Goal: Task Accomplishment & Management: Complete application form

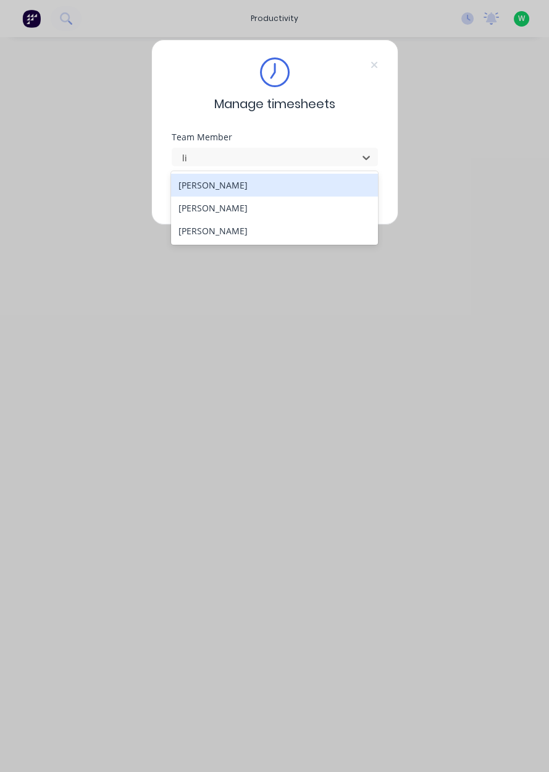
click at [266, 216] on div "[PERSON_NAME]" at bounding box center [274, 207] width 207 height 23
type input "li"
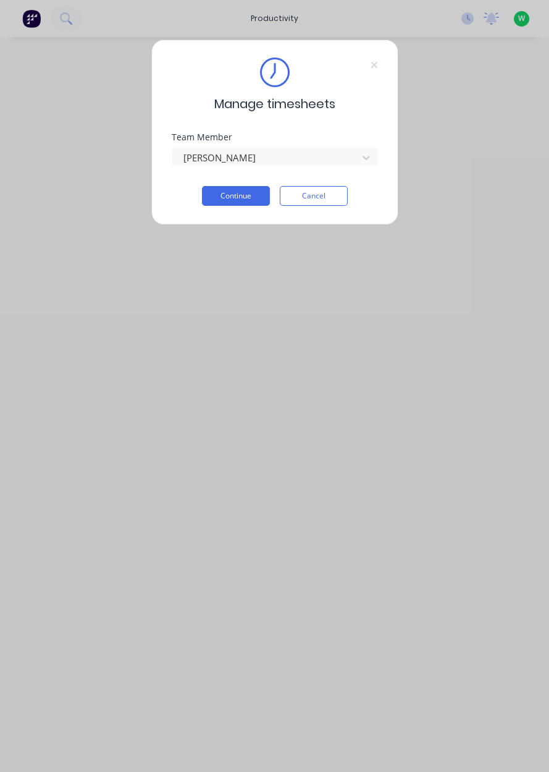
click at [249, 199] on button "Continue" at bounding box center [236, 196] width 68 height 20
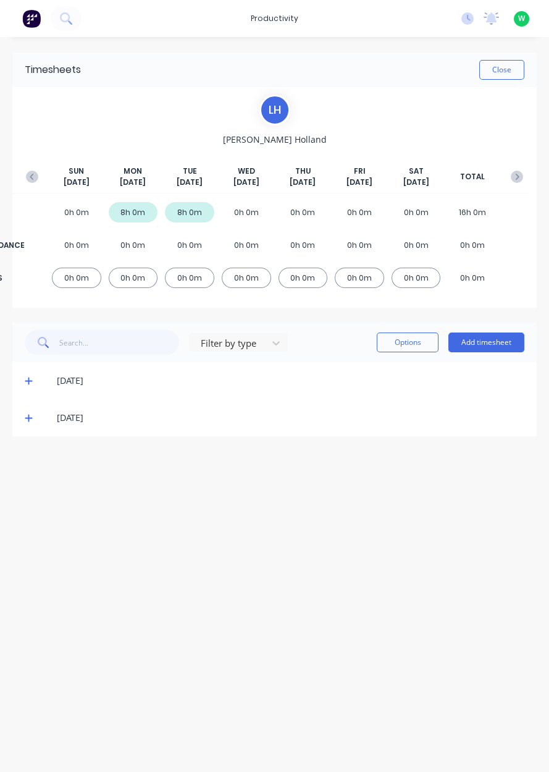
click at [36, 418] on span at bounding box center [31, 417] width 12 height 12
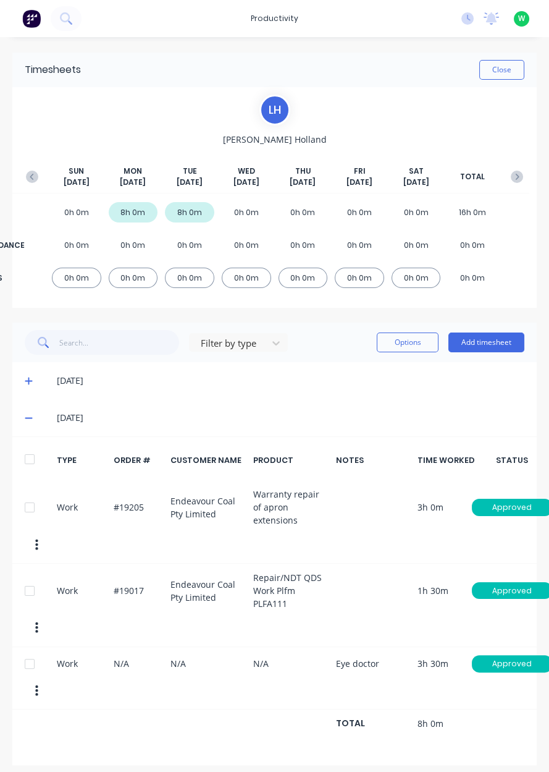
scroll to position [23, 0]
click at [498, 332] on button "Add timesheet" at bounding box center [487, 342] width 76 height 20
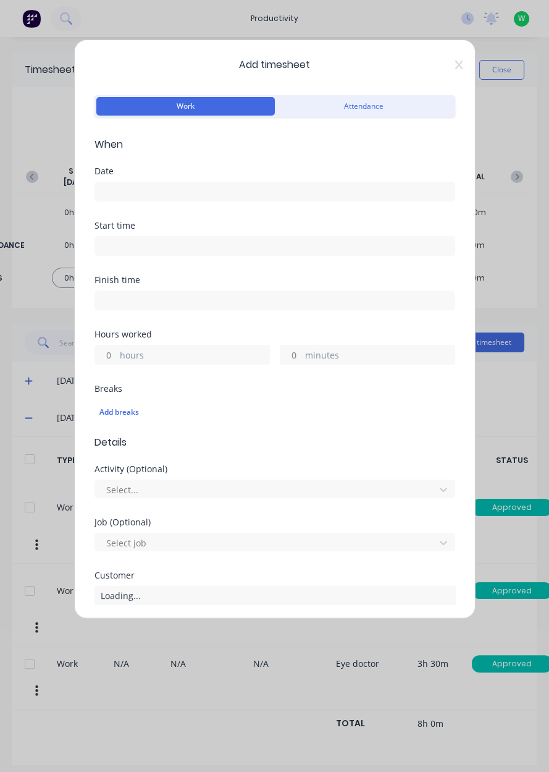
click at [355, 209] on div "Date" at bounding box center [275, 194] width 361 height 54
click at [324, 196] on input at bounding box center [275, 191] width 360 height 19
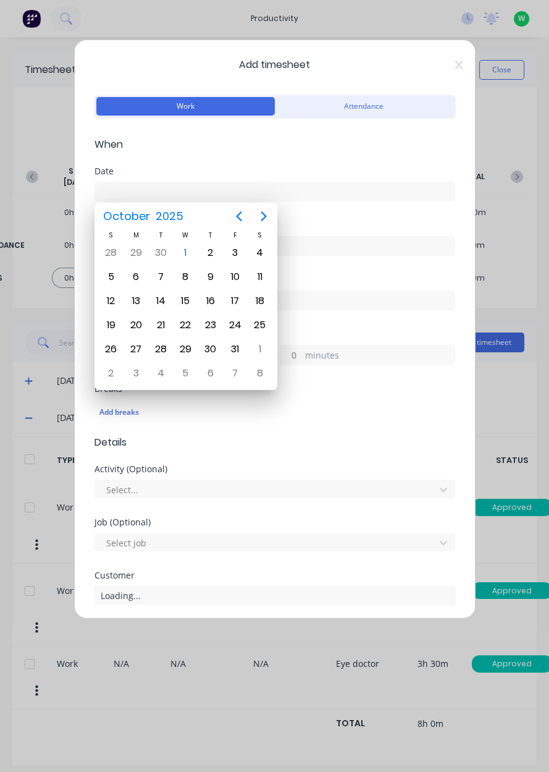
click at [184, 255] on div "1" at bounding box center [185, 252] width 19 height 19
type input "[DATE]"
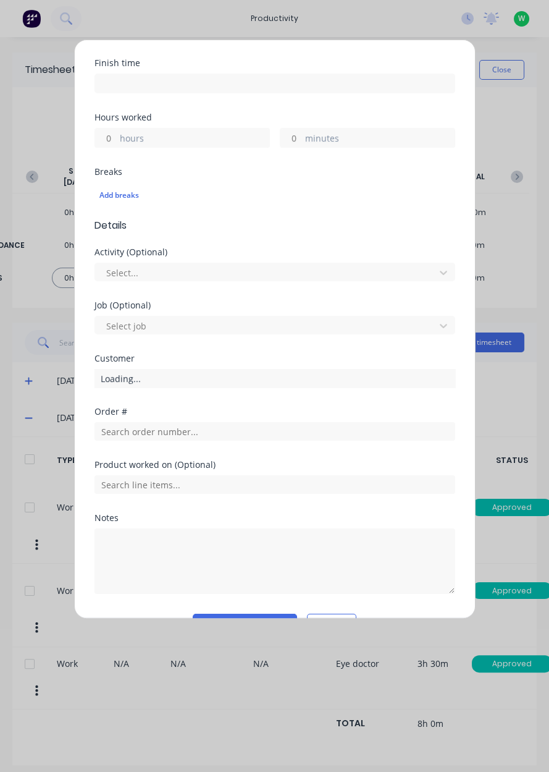
scroll to position [217, 0]
click at [197, 429] on input "text" at bounding box center [275, 431] width 361 height 19
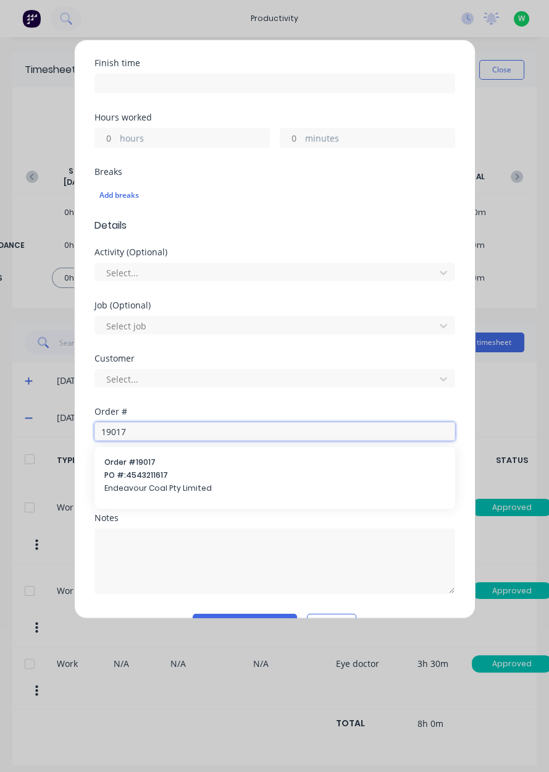
type input "19017"
click at [213, 479] on div "Order # 19017 PO #: 4543211617 Endeavour Coal Pty Limited" at bounding box center [274, 477] width 341 height 40
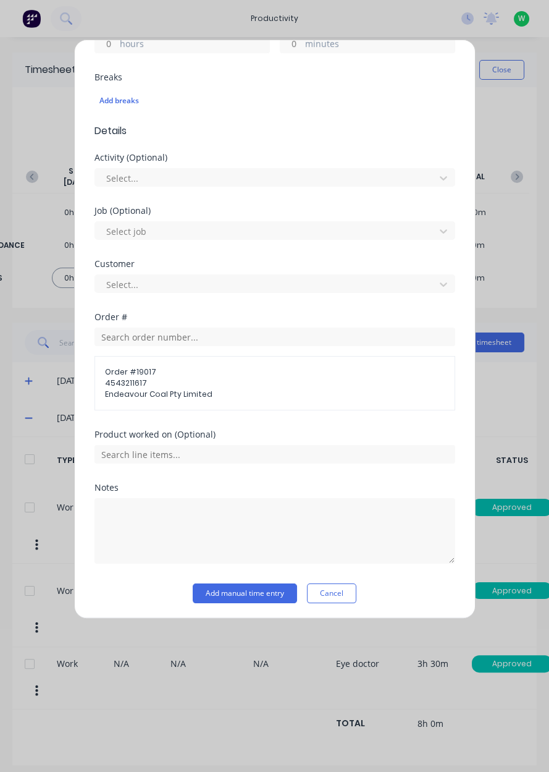
scroll to position [309, 0]
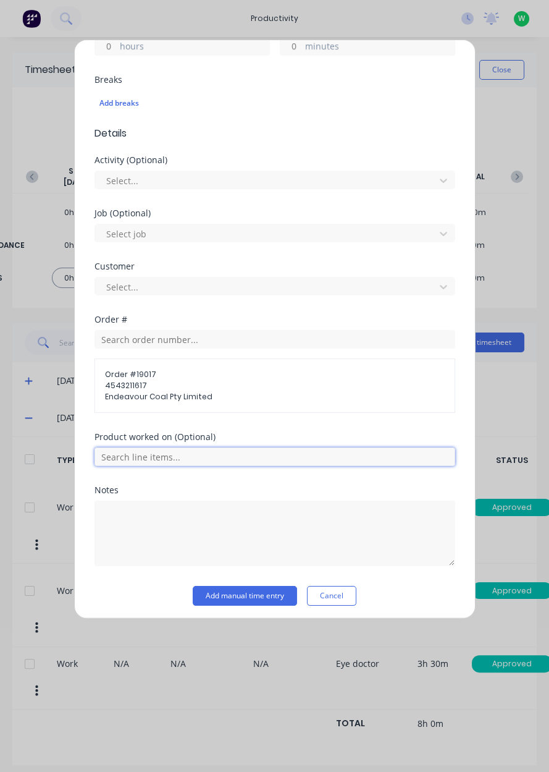
click at [244, 458] on input "text" at bounding box center [275, 456] width 361 height 19
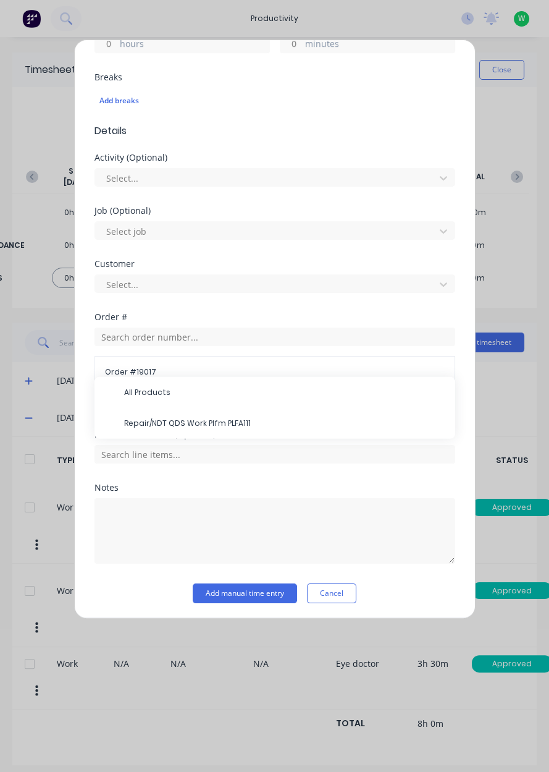
click at [240, 423] on span "Repair/NDT QDS Work Plfm PLFA111" at bounding box center [284, 423] width 321 height 11
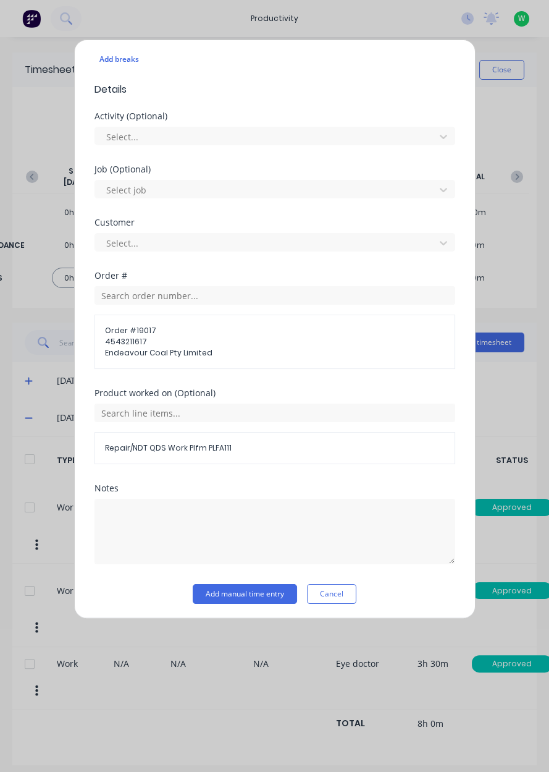
click at [260, 588] on button "Add manual time entry" at bounding box center [245, 594] width 104 height 20
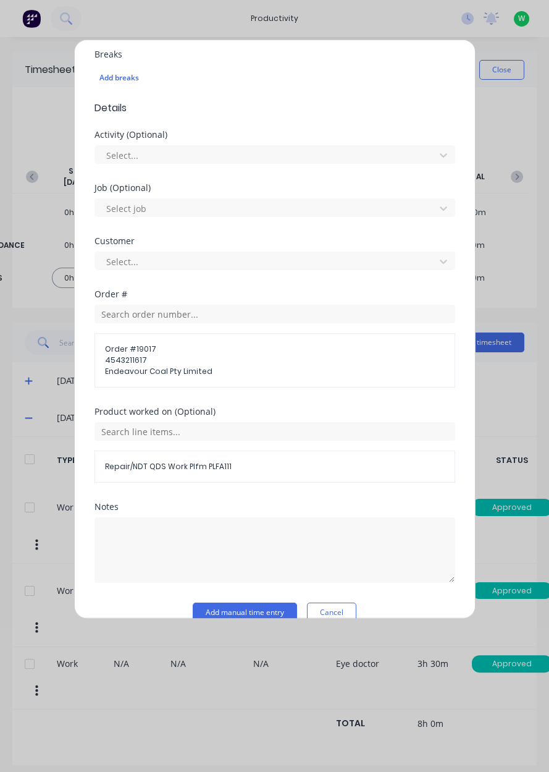
scroll to position [371, 0]
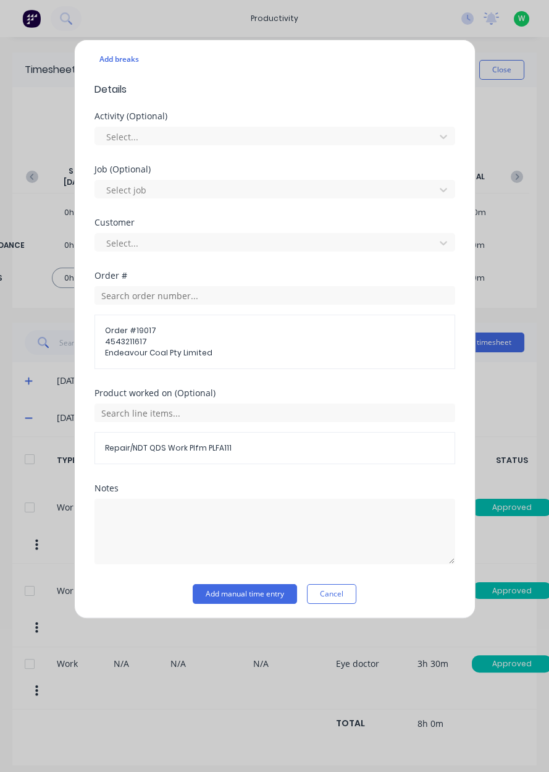
click at [248, 593] on button "Add manual time entry" at bounding box center [245, 594] width 104 height 20
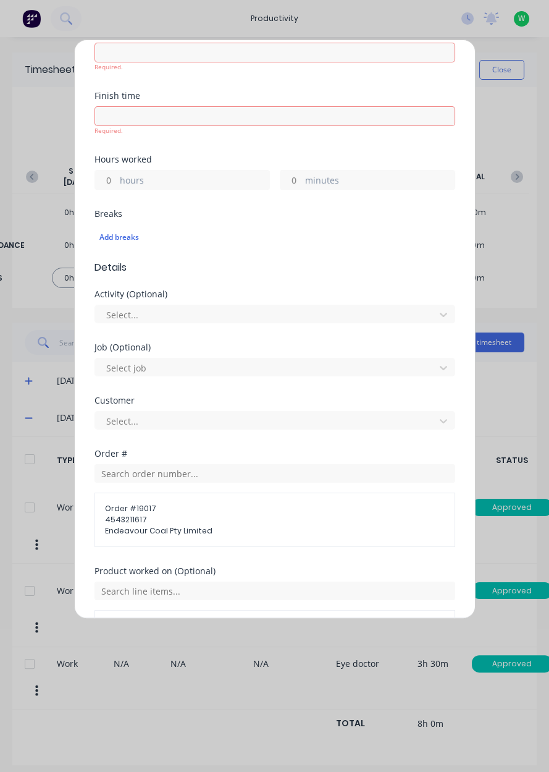
scroll to position [0, 0]
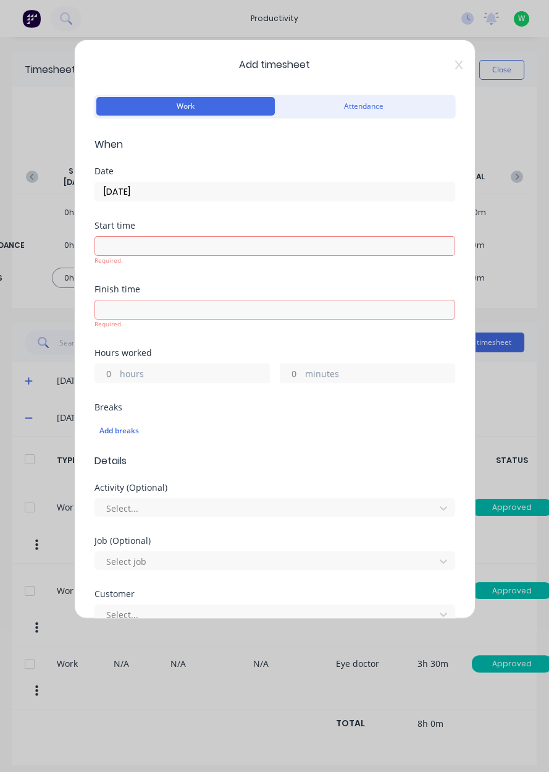
click at [203, 378] on label "hours" at bounding box center [195, 374] width 150 height 15
click at [117, 378] on input "hours" at bounding box center [106, 373] width 22 height 19
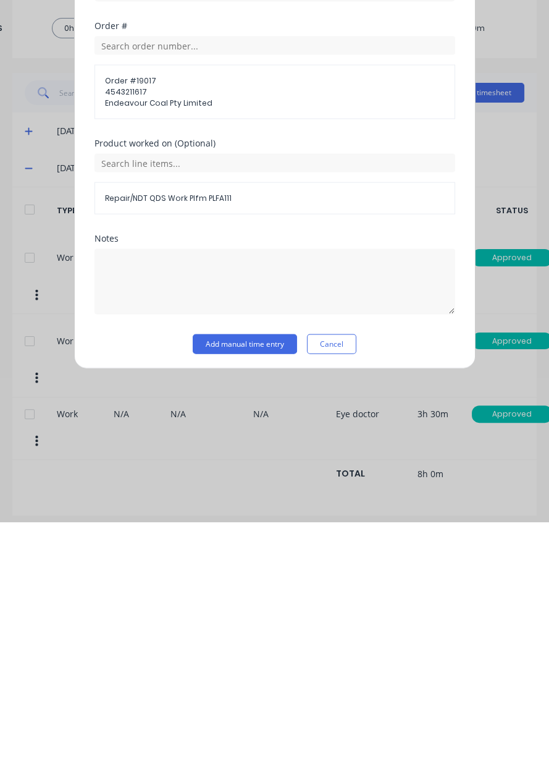
scroll to position [328, 0]
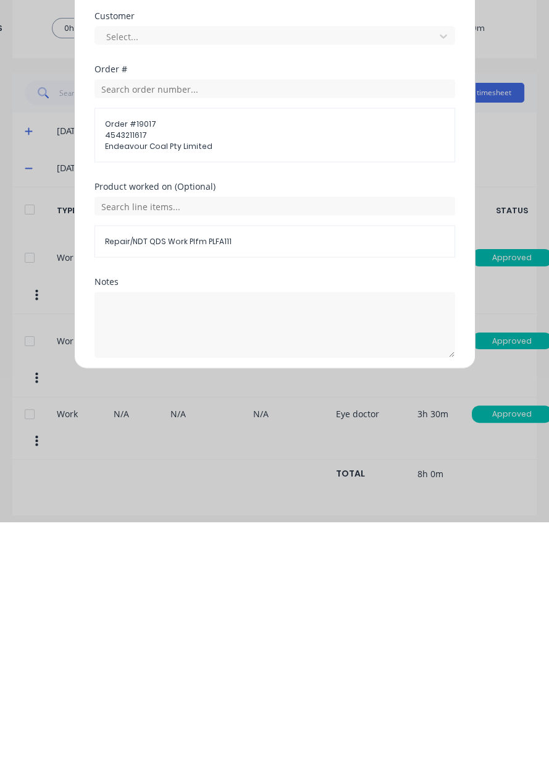
type input "8"
click at [272, 637] on button "Add manual time entry" at bounding box center [245, 637] width 104 height 20
